Goal: Task Accomplishment & Management: Manage account settings

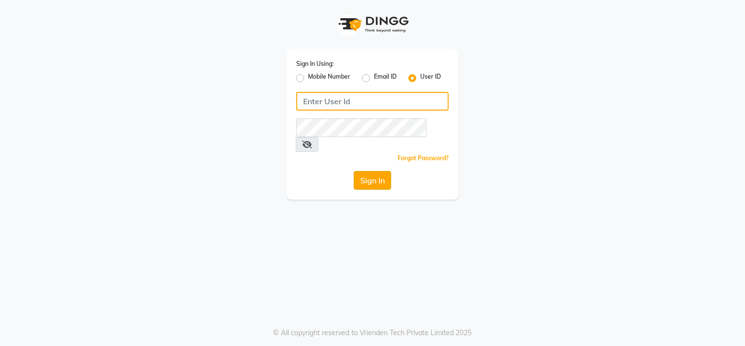
type input "klipsnkurls"
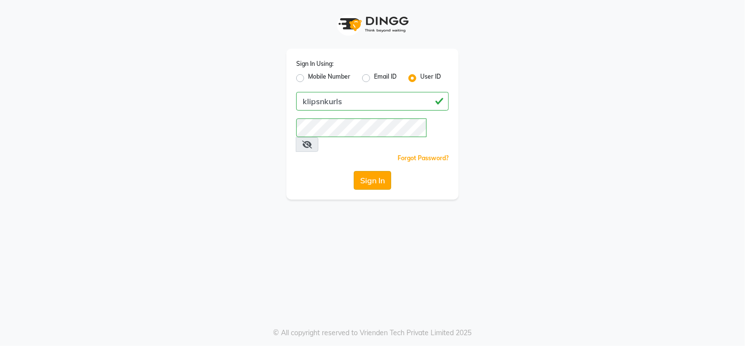
click at [380, 171] on button "Sign In" at bounding box center [372, 180] width 37 height 19
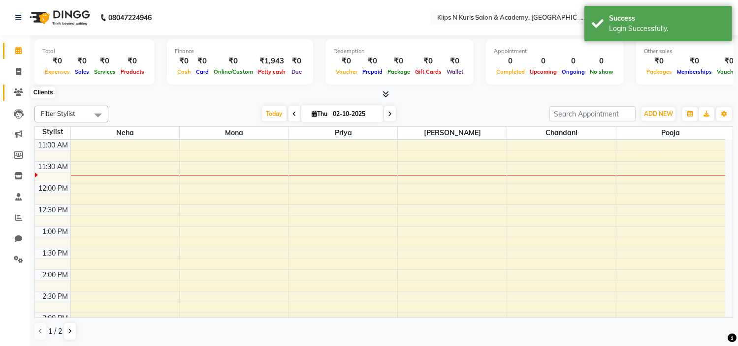
scroll to position [86, 0]
click at [21, 90] on icon at bounding box center [18, 92] width 9 height 7
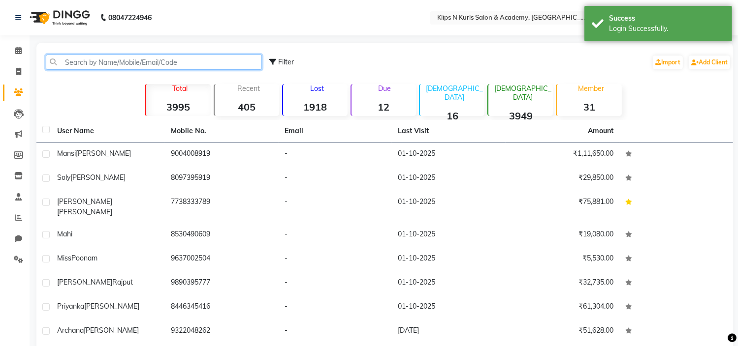
click at [101, 63] on input "text" at bounding box center [154, 62] width 216 height 15
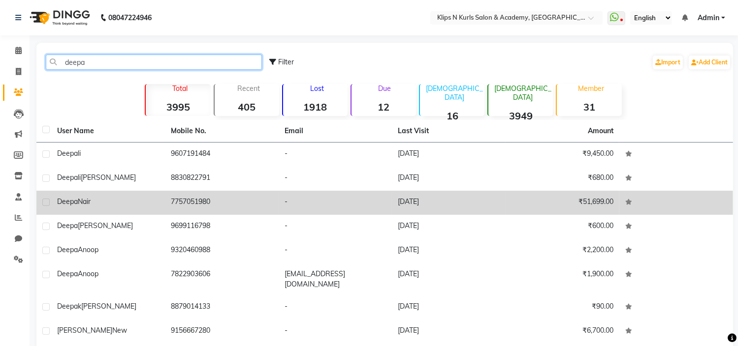
type input "deepa"
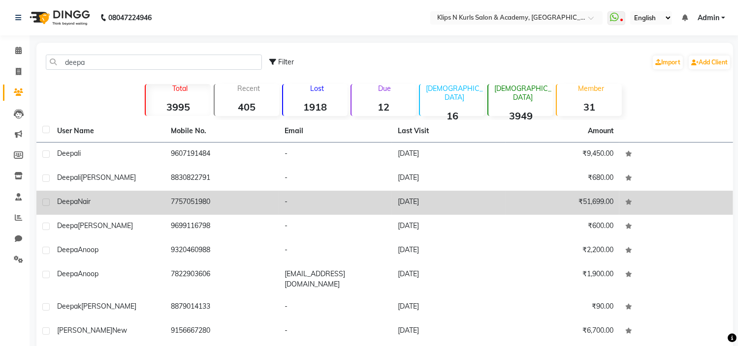
click at [297, 206] on td "-" at bounding box center [336, 203] width 114 height 24
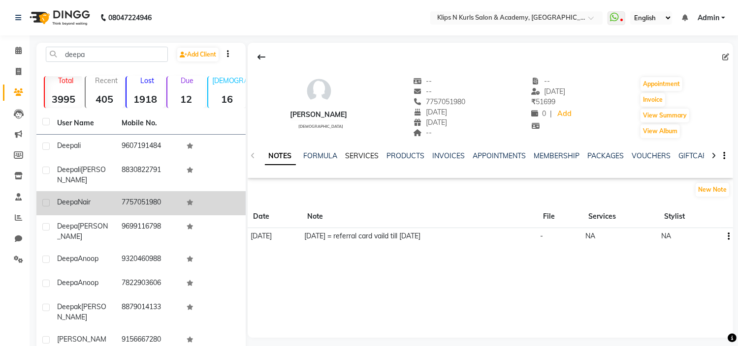
click at [357, 156] on link "SERVICES" at bounding box center [361, 156] width 33 height 9
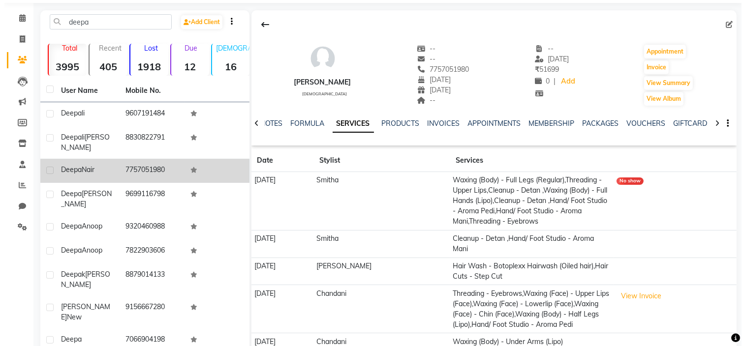
scroll to position [49, 0]
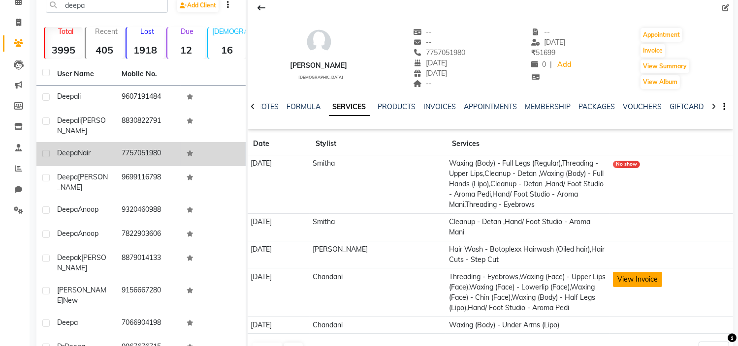
click at [624, 272] on button "View Invoice" at bounding box center [637, 279] width 49 height 15
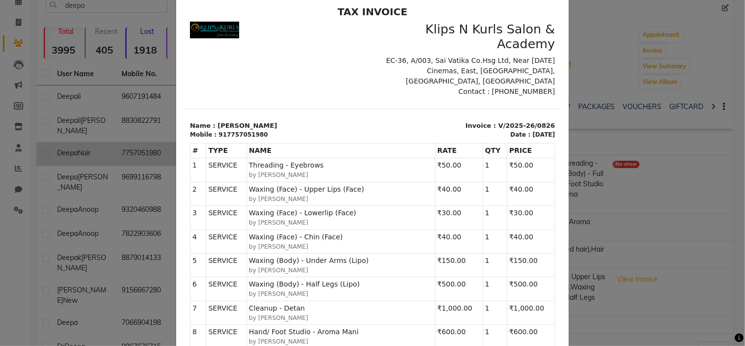
scroll to position [0, 0]
